Goal: Navigation & Orientation: Go to known website

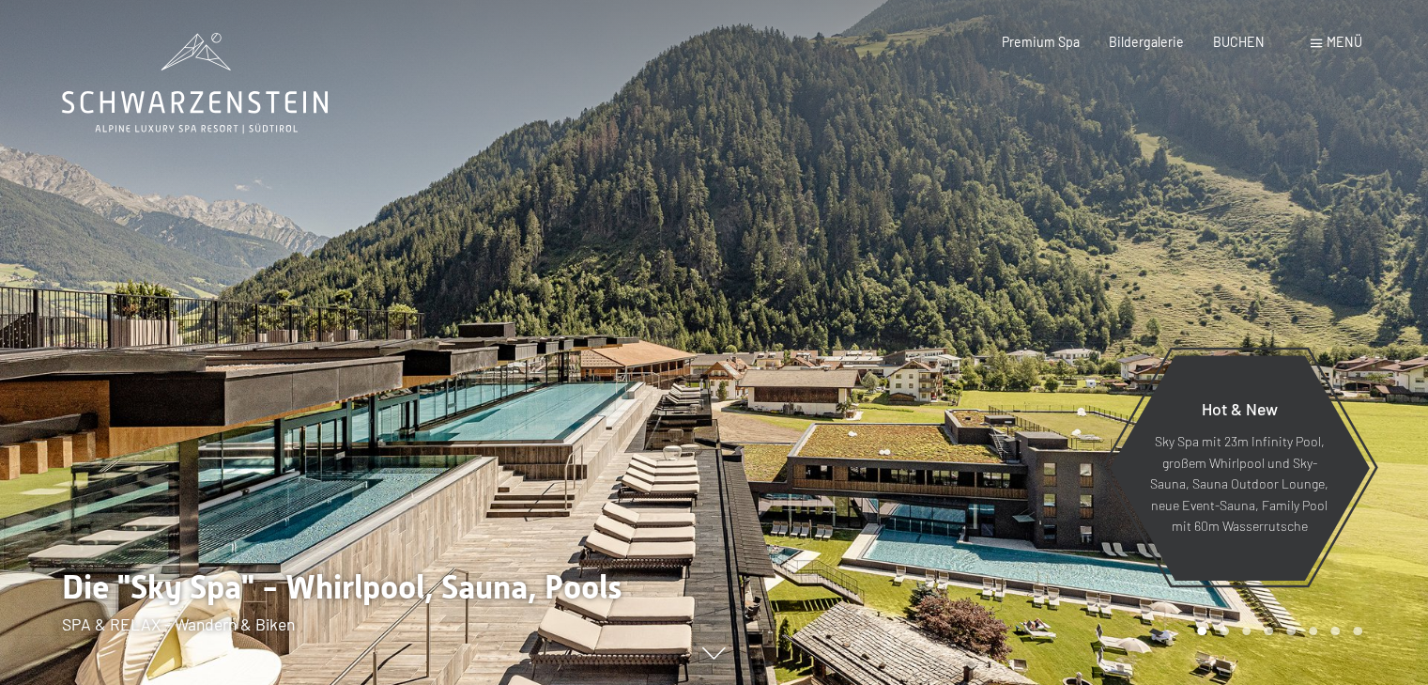
click at [1381, 345] on div at bounding box center [1072, 342] width 715 height 685
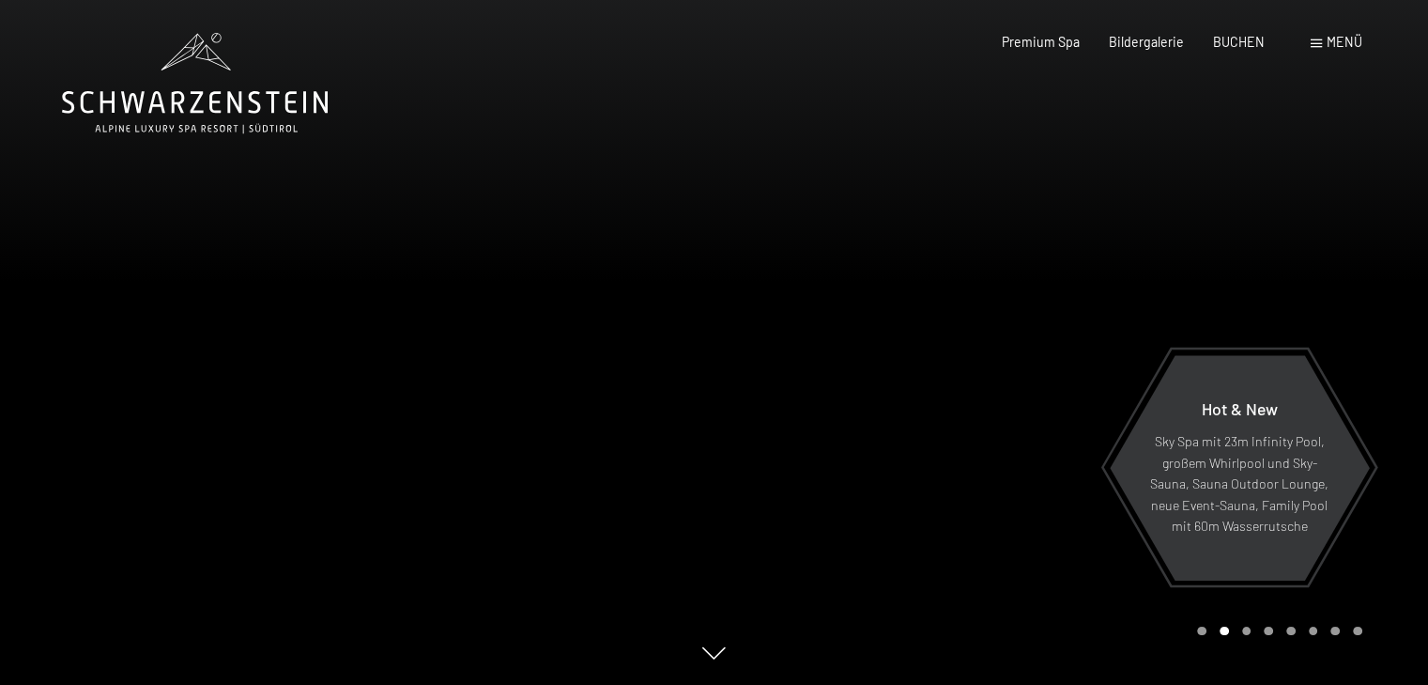
click at [1381, 345] on div at bounding box center [1072, 342] width 715 height 685
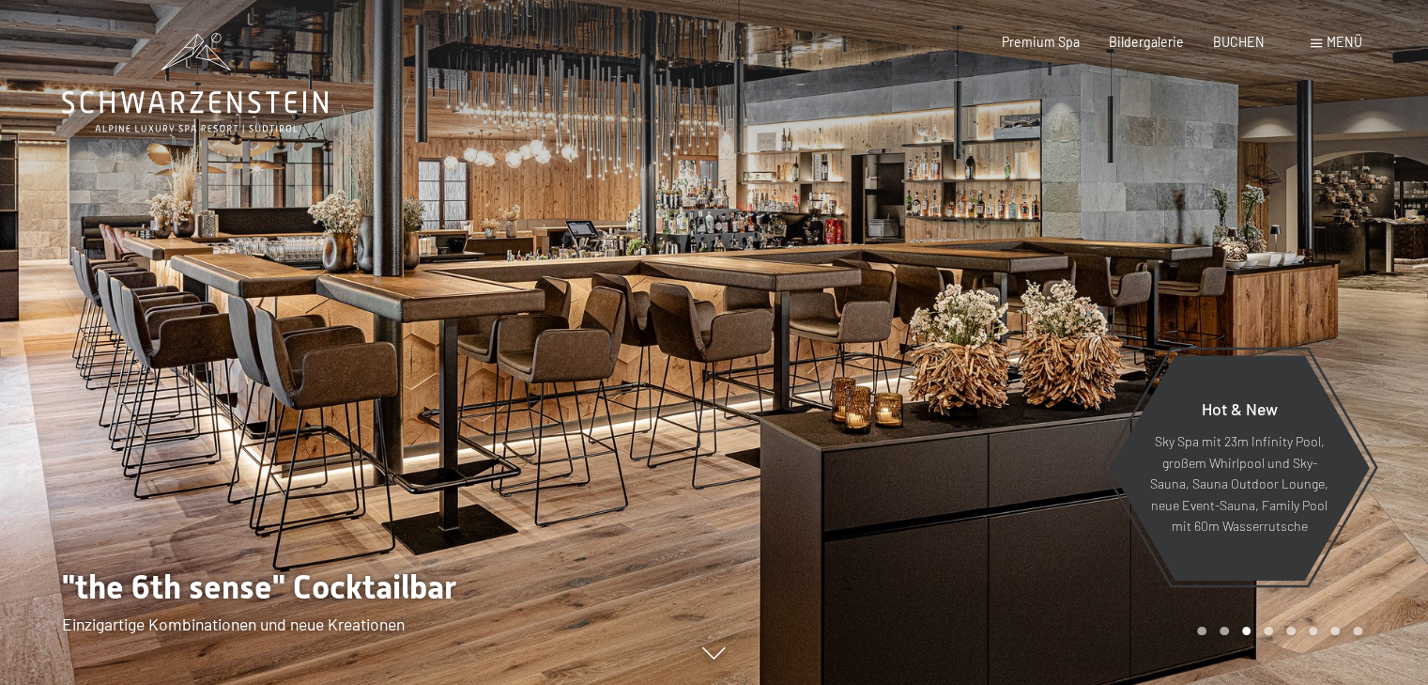
click at [1381, 345] on div at bounding box center [1072, 342] width 715 height 685
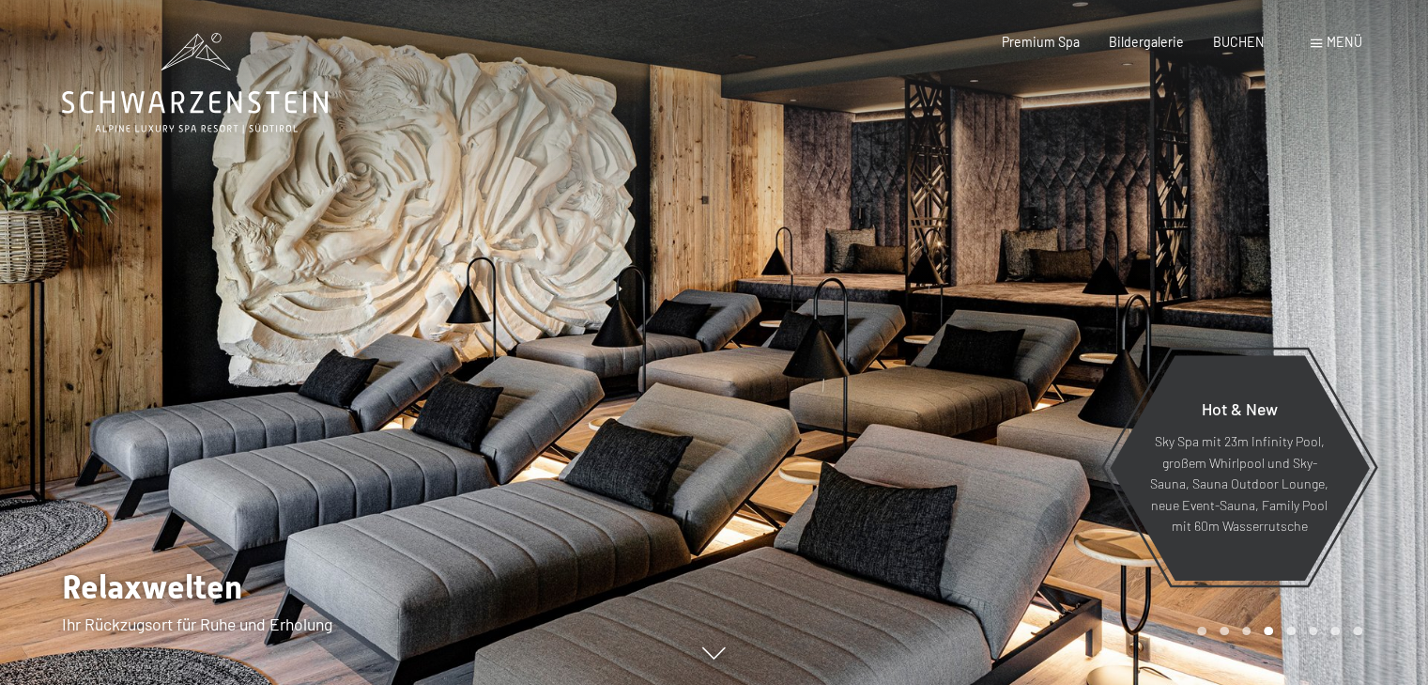
click at [1381, 345] on div at bounding box center [1072, 342] width 715 height 685
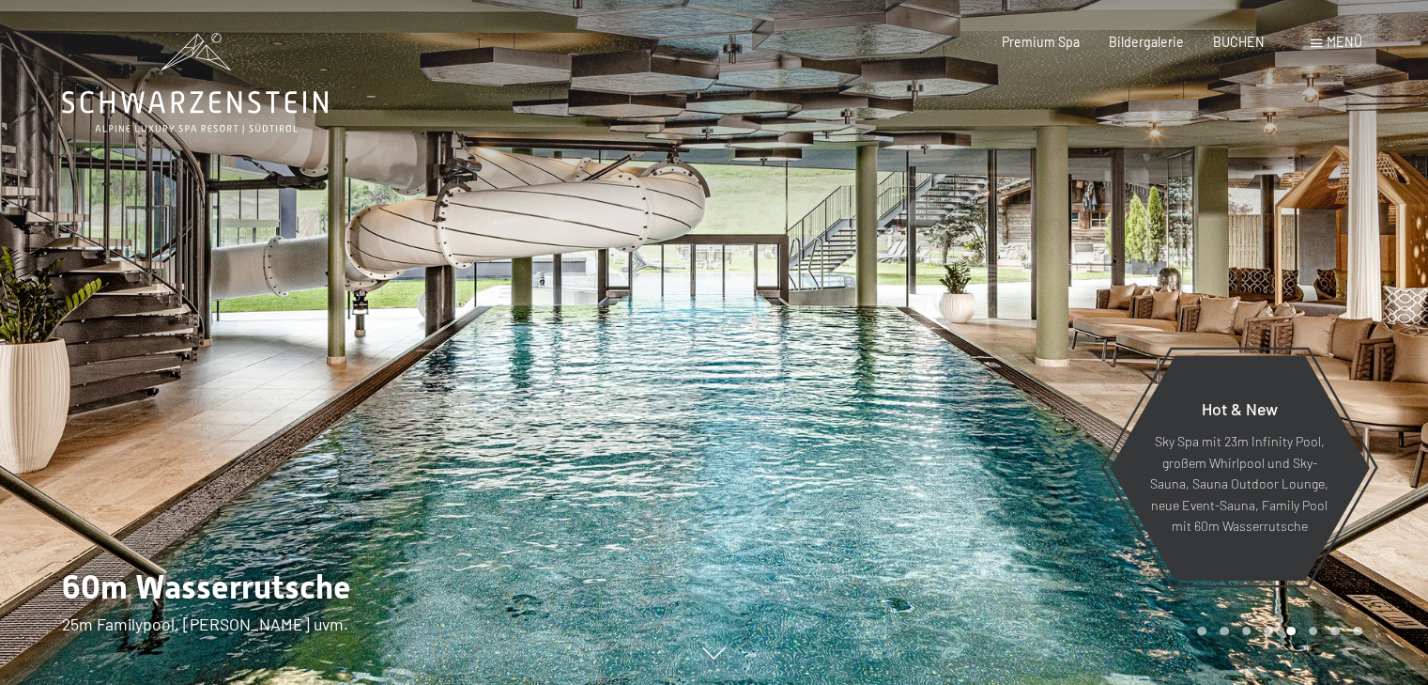
click at [1381, 345] on div at bounding box center [1072, 342] width 715 height 685
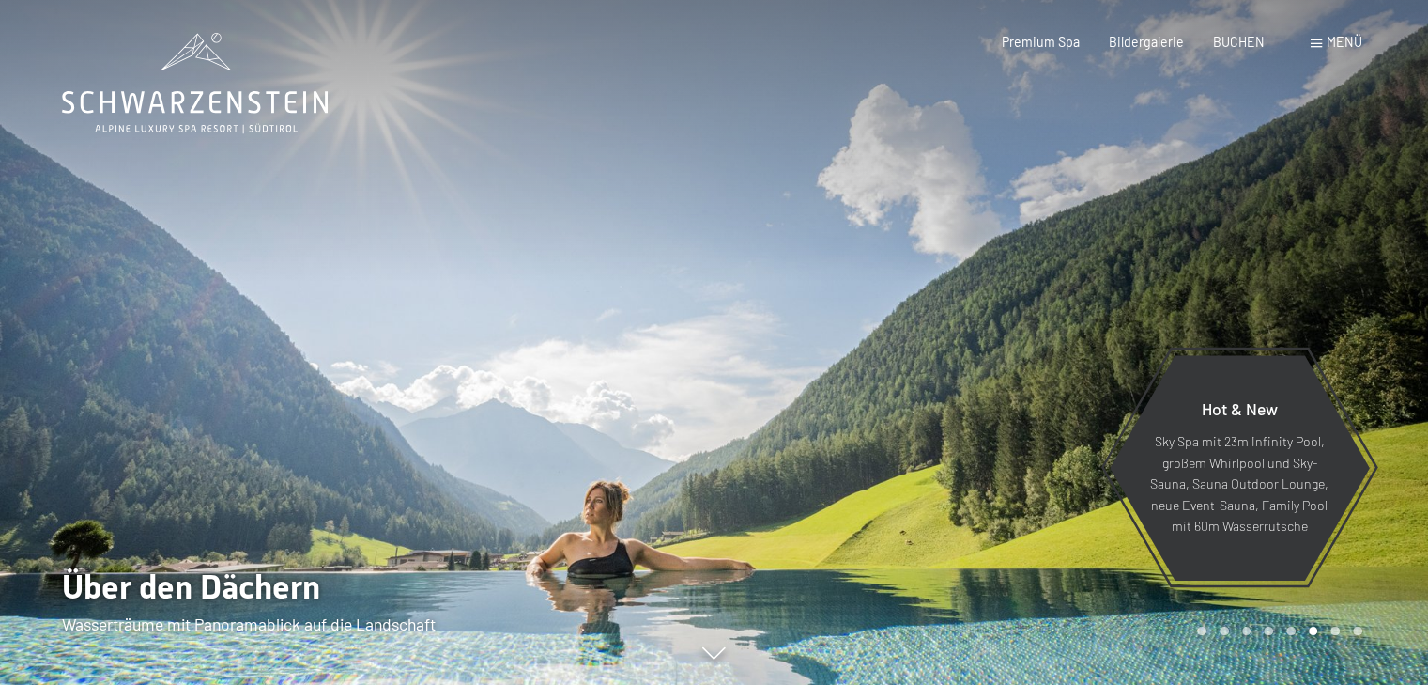
click at [1381, 345] on div at bounding box center [1072, 342] width 715 height 685
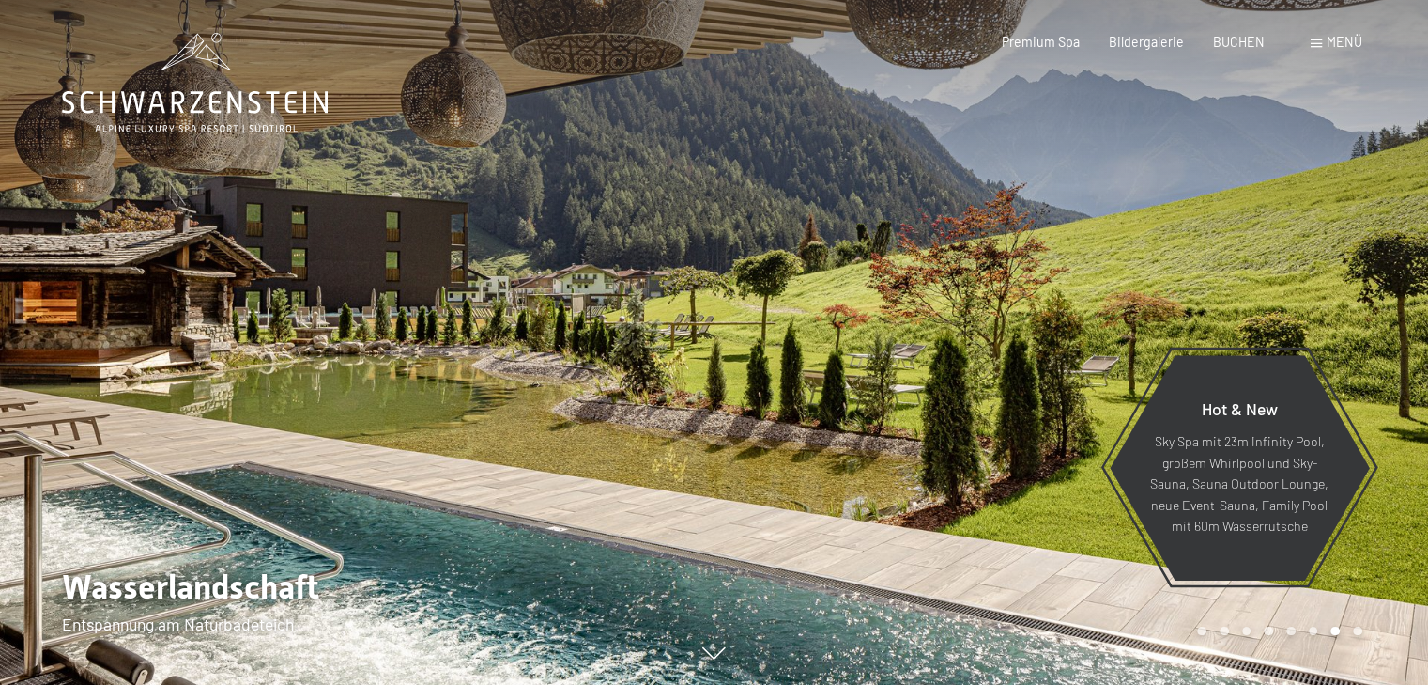
click at [1381, 345] on div at bounding box center [1072, 342] width 715 height 685
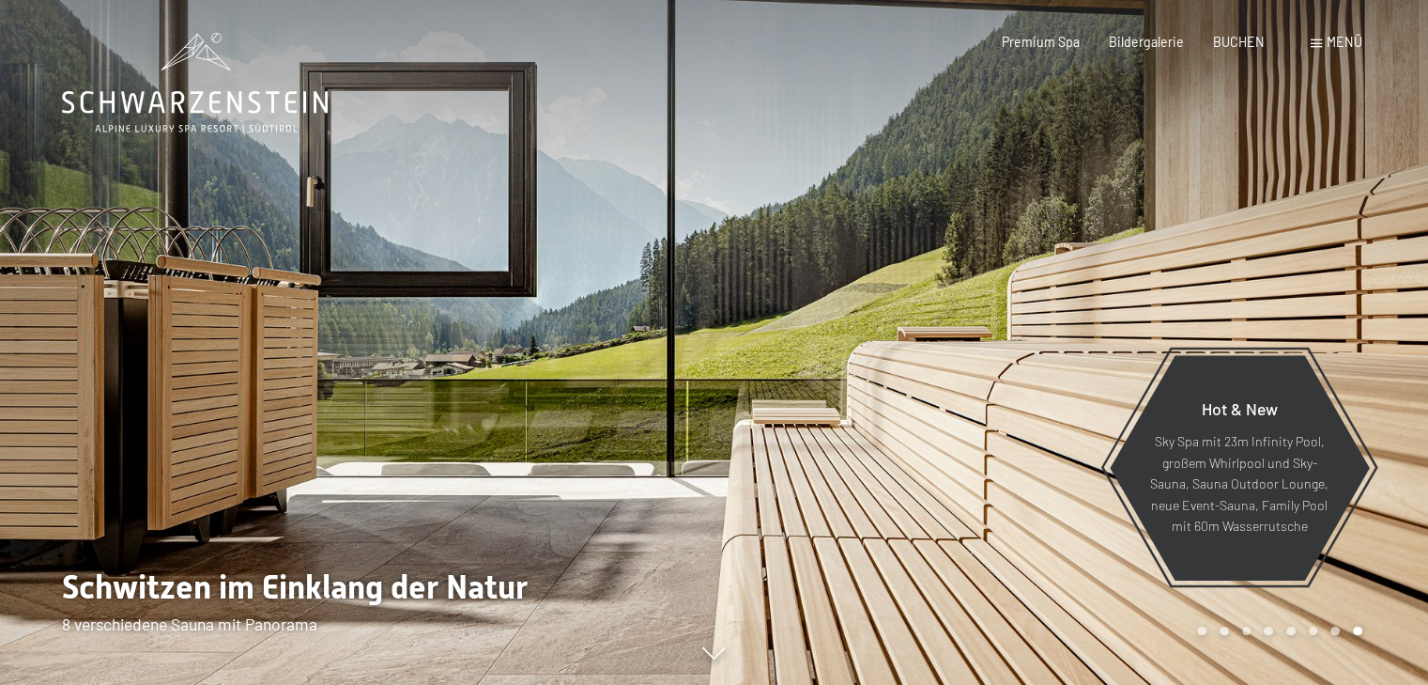
click at [1381, 345] on div at bounding box center [1072, 342] width 715 height 685
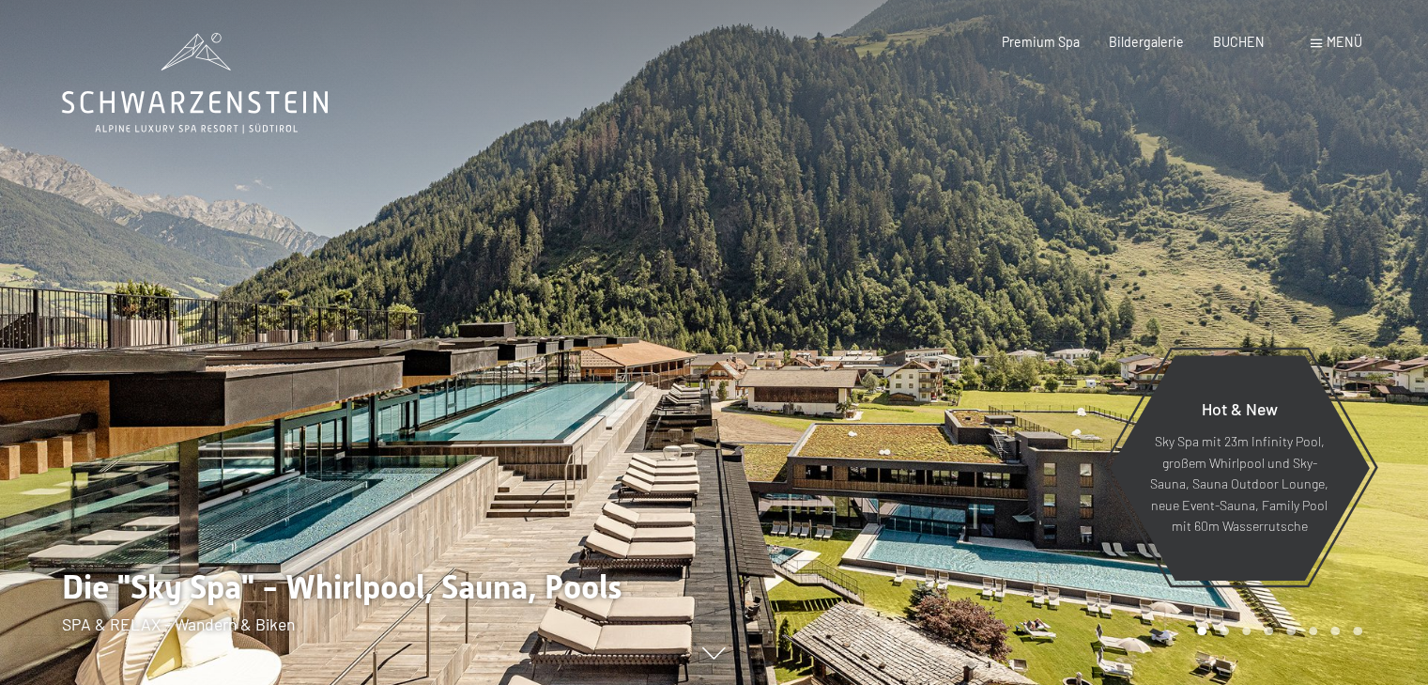
click at [1381, 345] on div at bounding box center [1072, 342] width 715 height 685
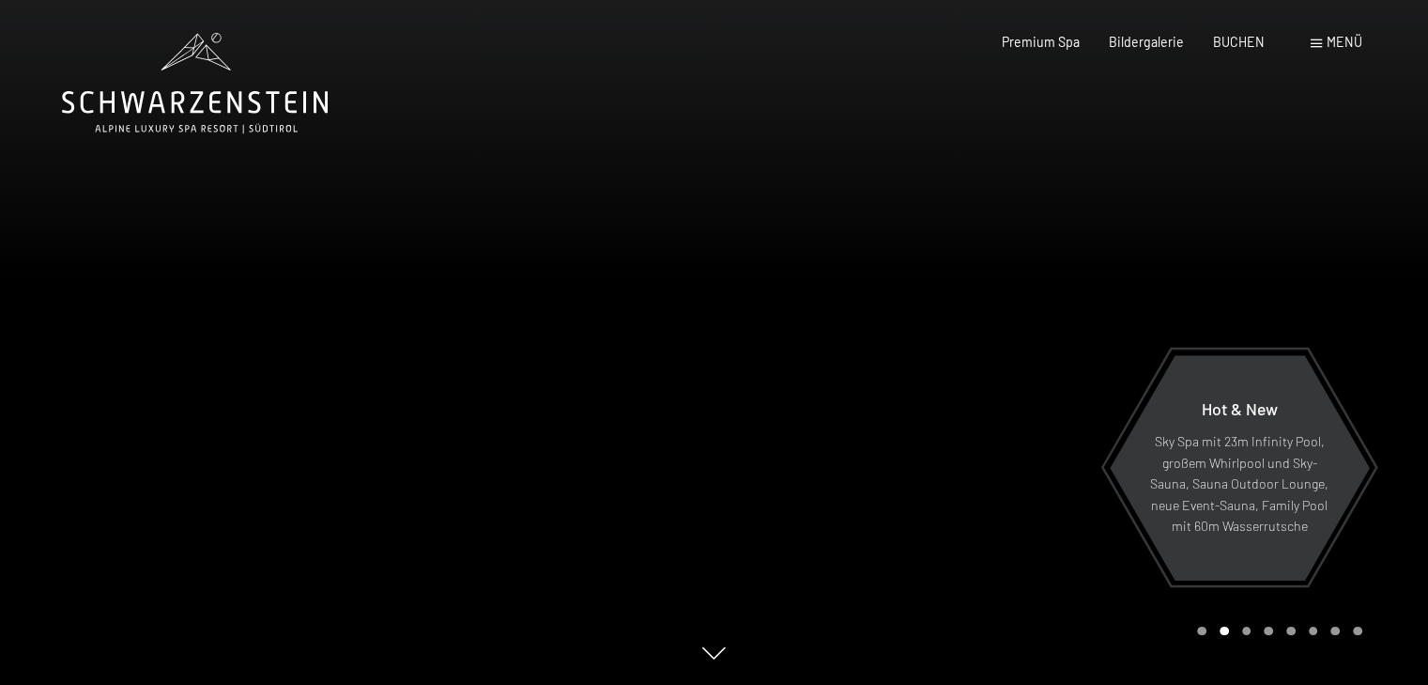
click at [1381, 345] on div at bounding box center [1072, 342] width 715 height 685
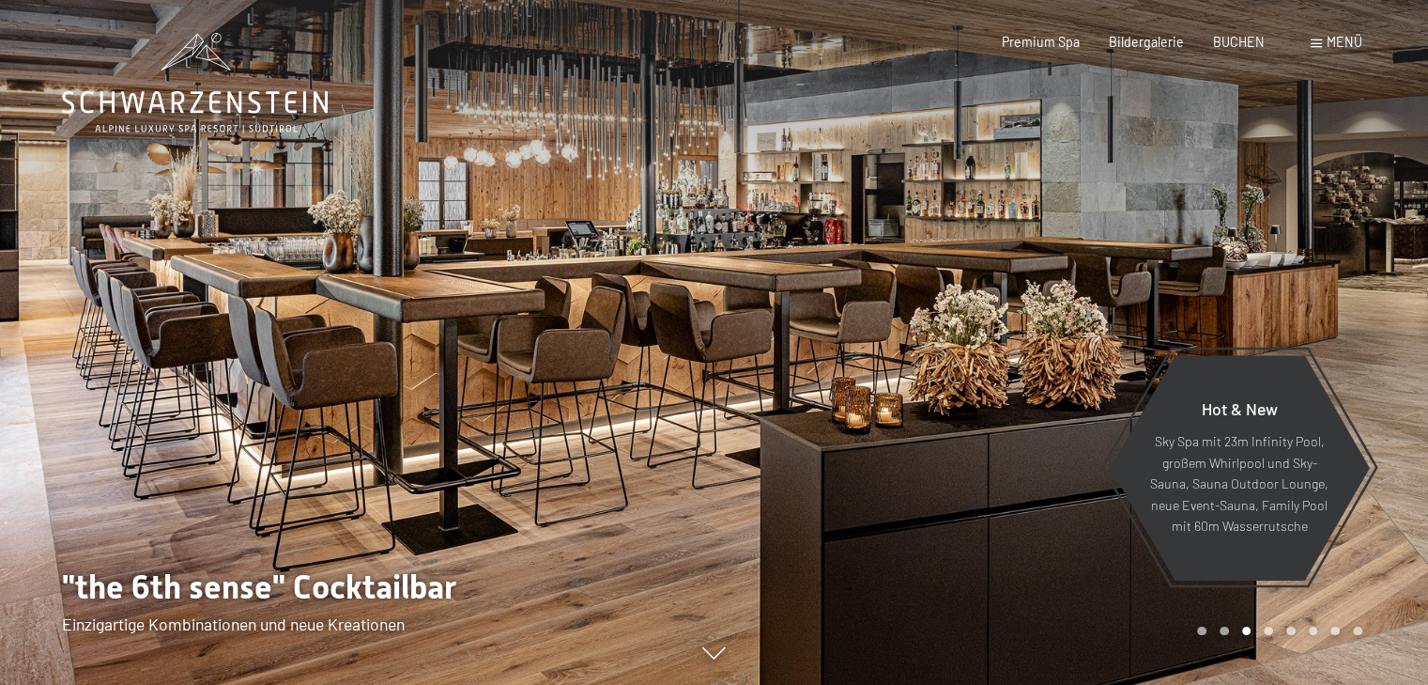
click at [1381, 345] on div at bounding box center [1072, 342] width 715 height 685
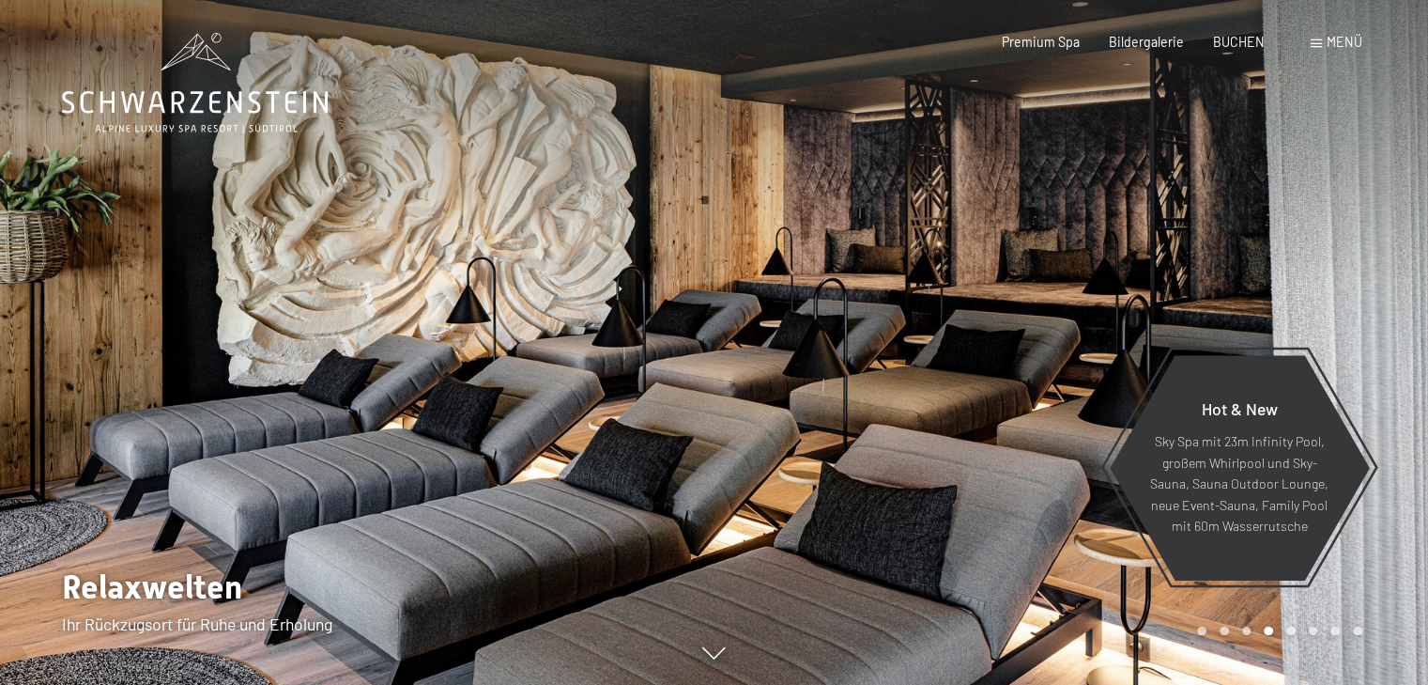
click at [1381, 345] on div at bounding box center [1072, 342] width 715 height 685
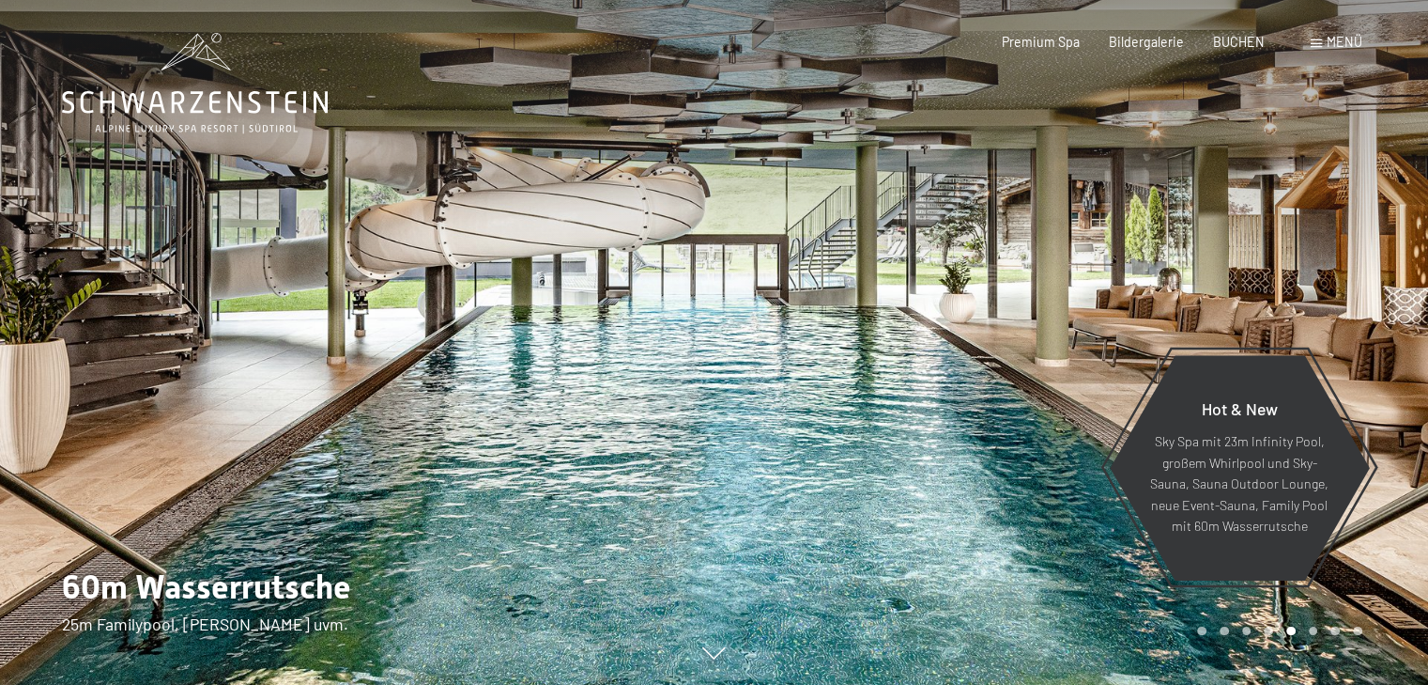
click at [1381, 345] on div at bounding box center [1072, 342] width 715 height 685
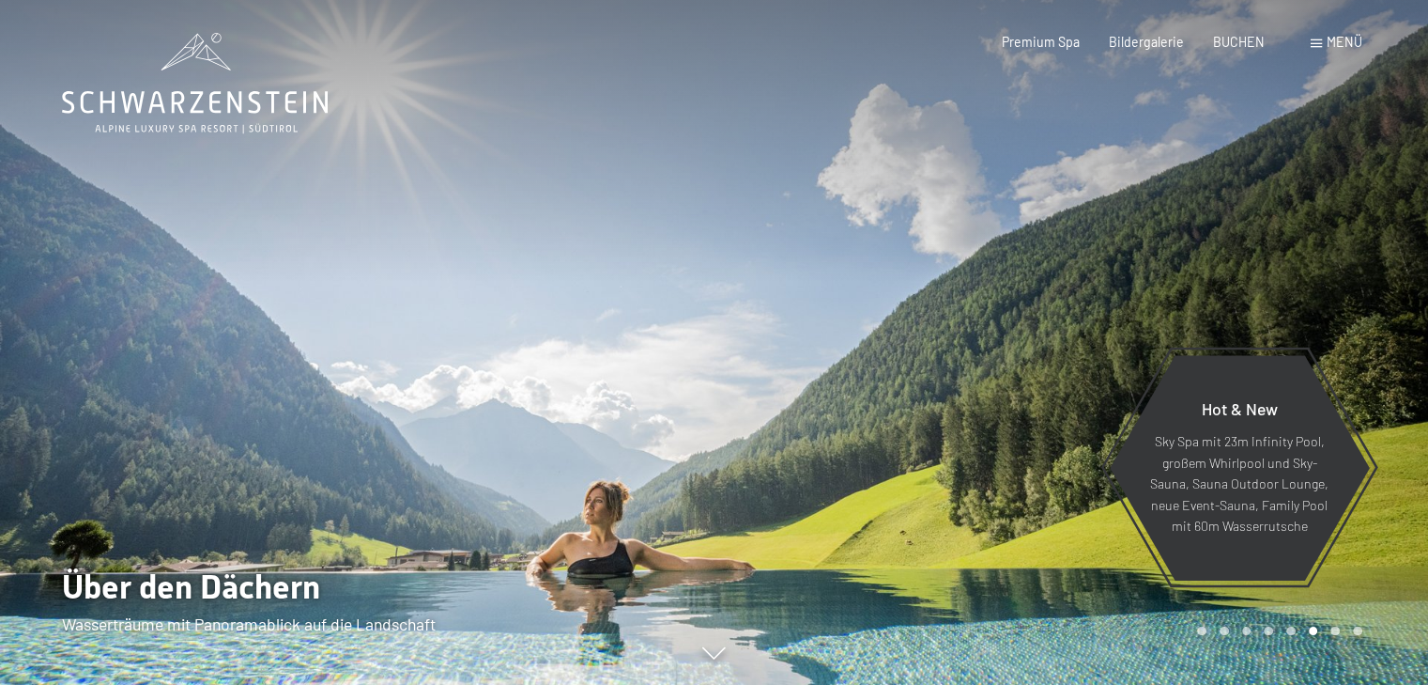
click at [1381, 345] on div at bounding box center [1072, 342] width 715 height 685
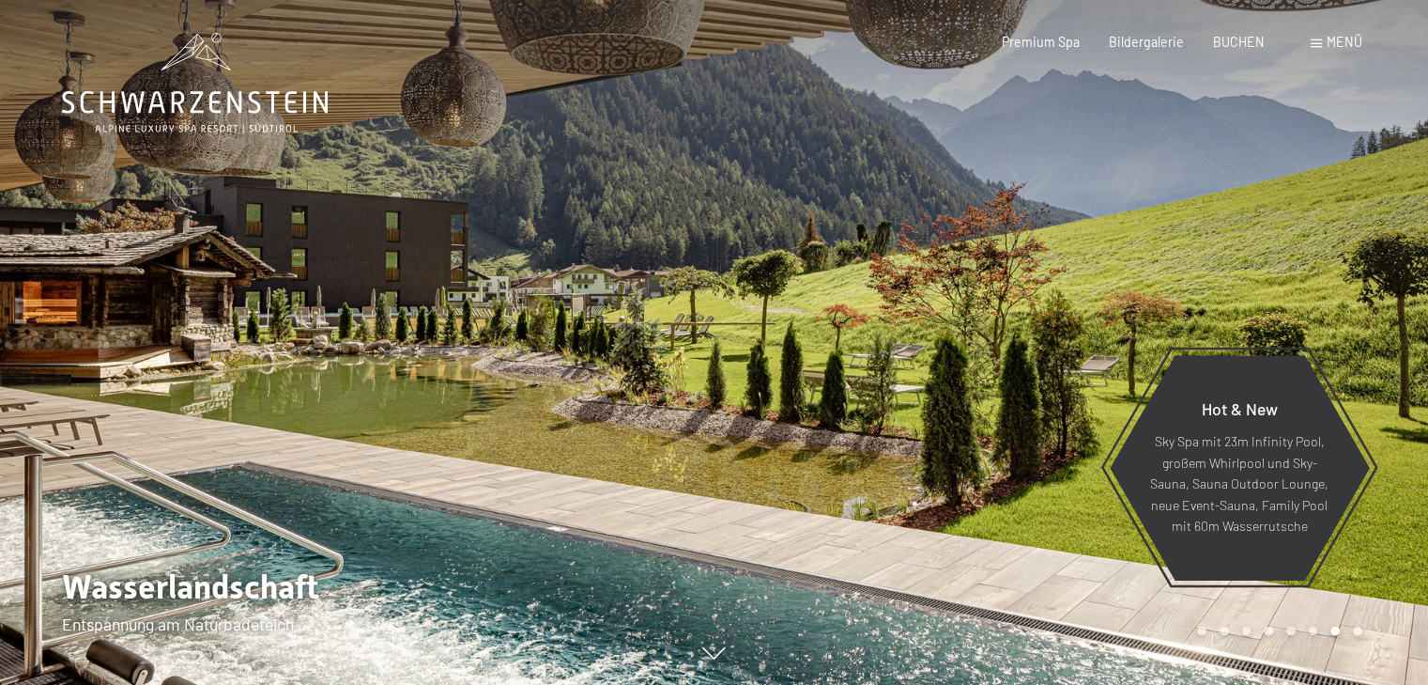
click at [1381, 345] on div at bounding box center [1072, 342] width 715 height 685
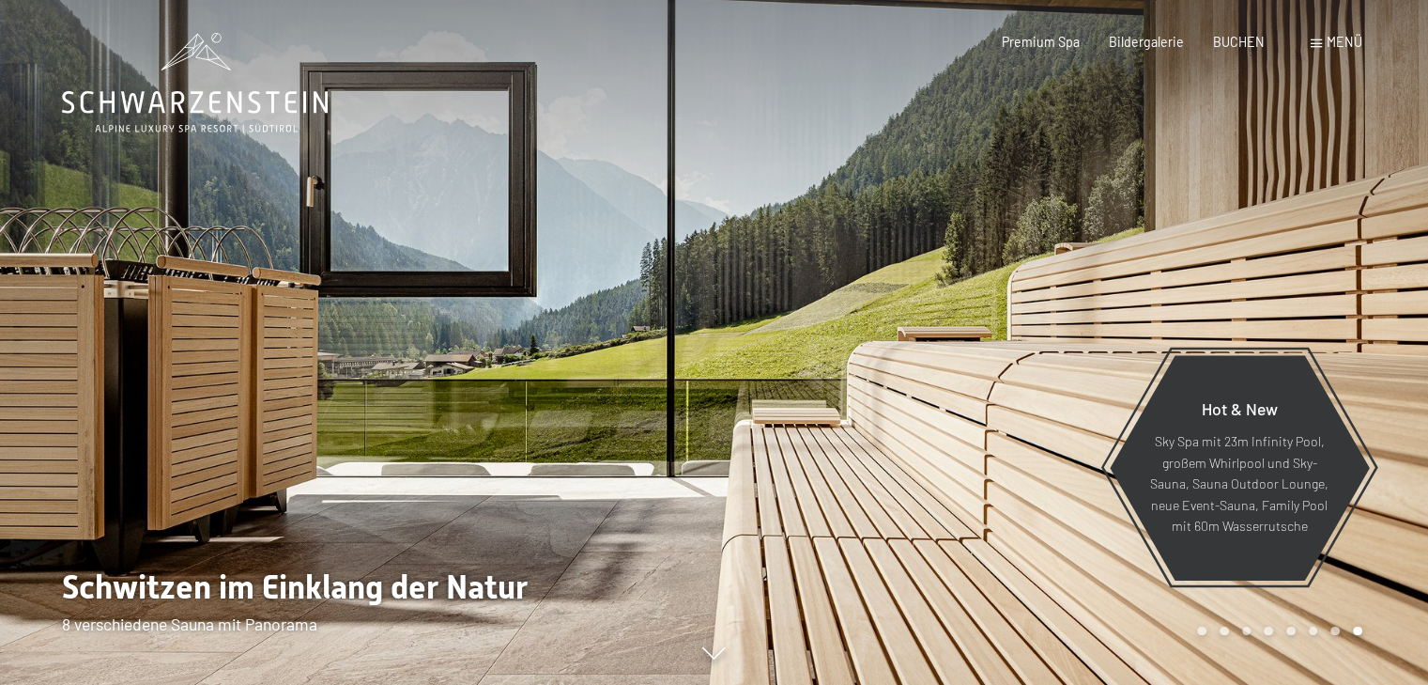
click at [1381, 345] on div at bounding box center [1072, 342] width 715 height 685
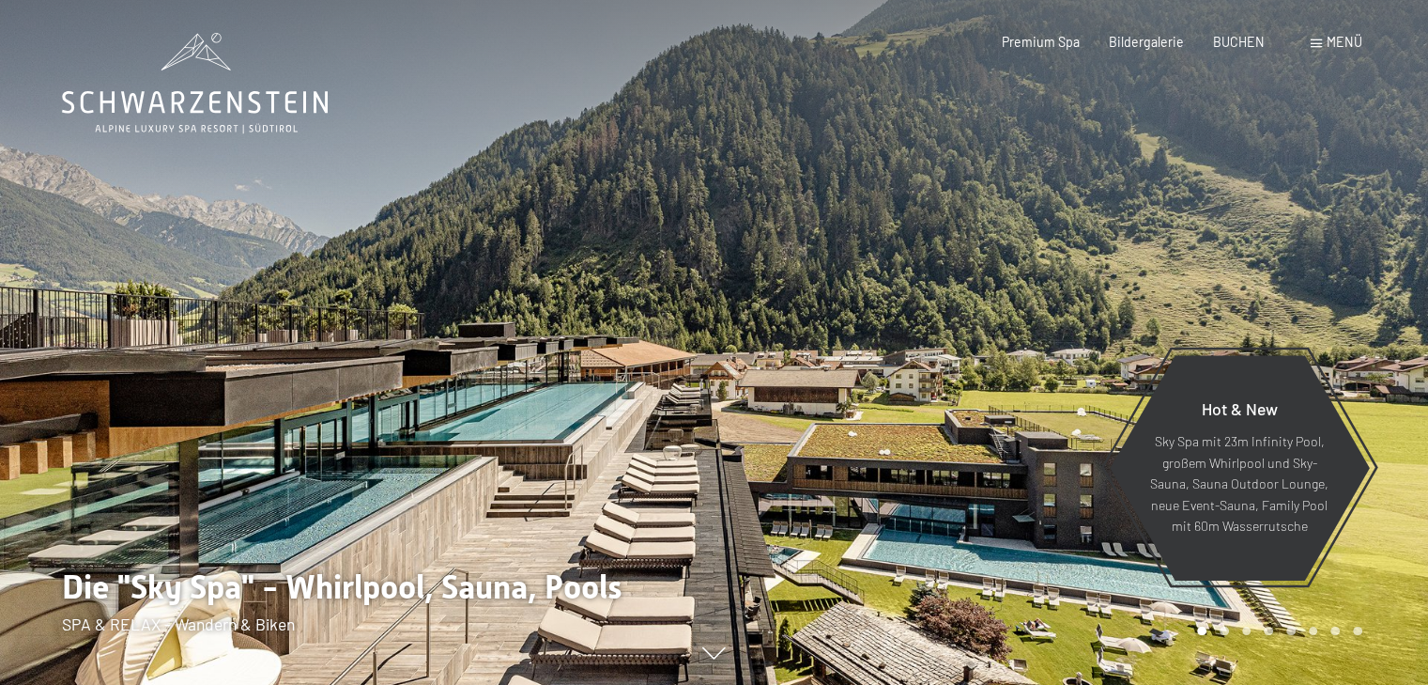
click at [1381, 345] on div at bounding box center [1072, 342] width 715 height 685
